Goal: Navigation & Orientation: Find specific page/section

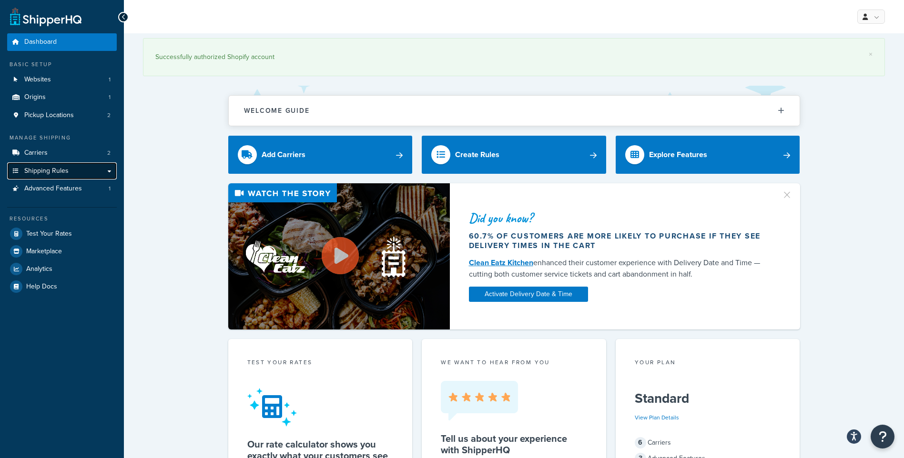
click at [34, 170] on span "Shipping Rules" at bounding box center [46, 171] width 44 height 8
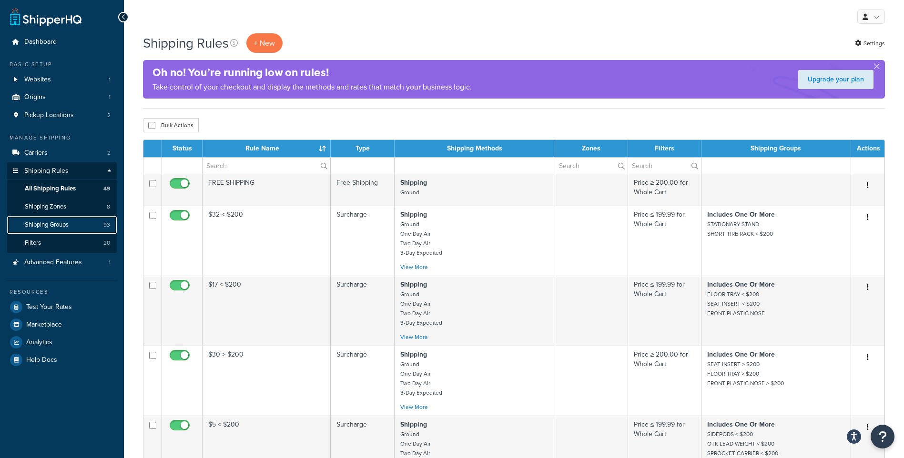
click at [54, 225] on span "Shipping Groups" at bounding box center [47, 225] width 44 height 8
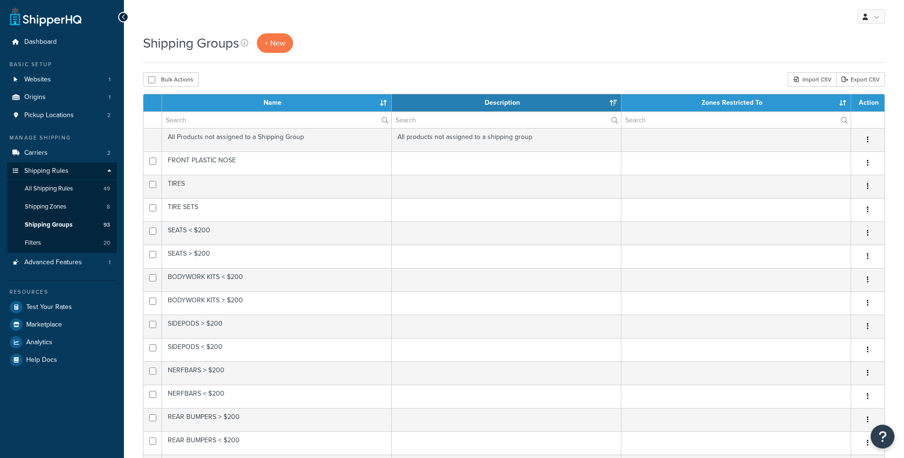
select select "15"
click at [51, 189] on span "All Shipping Rules" at bounding box center [49, 189] width 48 height 8
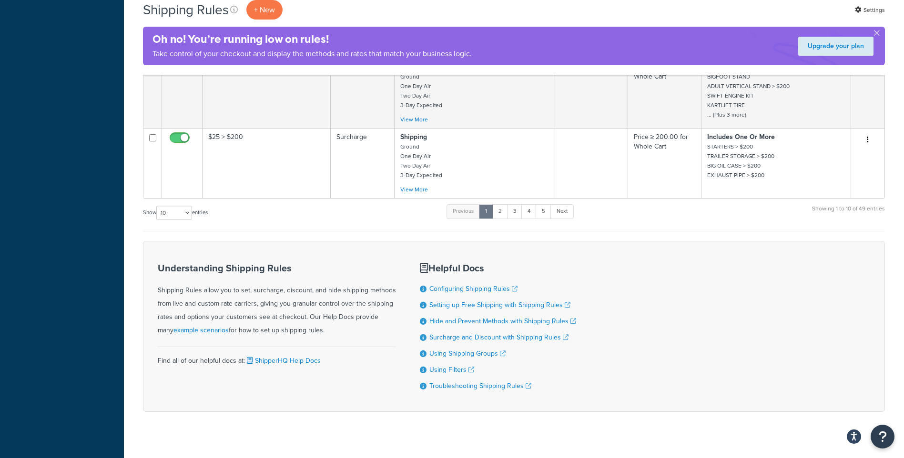
scroll to position [649, 0]
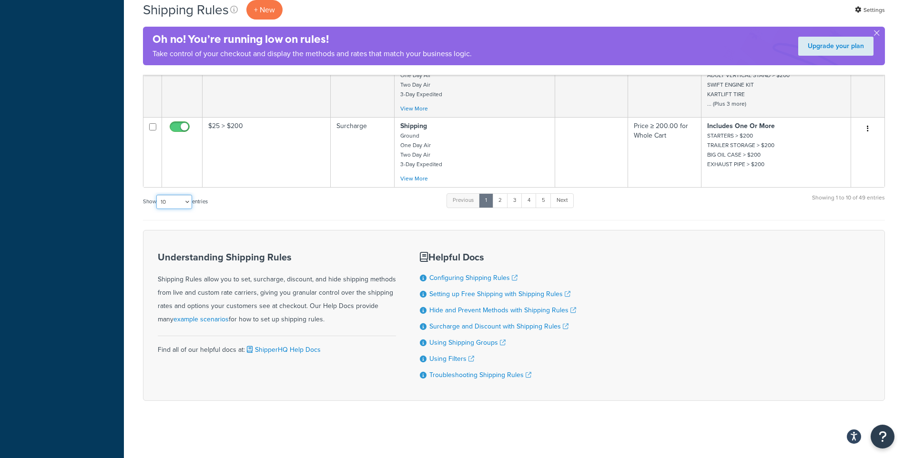
click at [173, 204] on select "10 15 25 50 100 1000" at bounding box center [174, 202] width 36 height 14
select select "50"
click at [157, 195] on select "10 15 25 50 100 1000" at bounding box center [174, 202] width 36 height 14
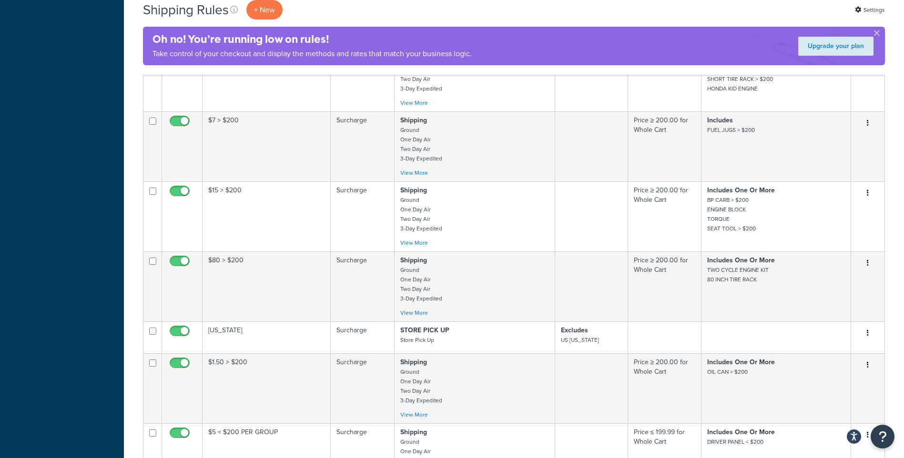
scroll to position [2059, 0]
